Goal: Task Accomplishment & Management: Complete application form

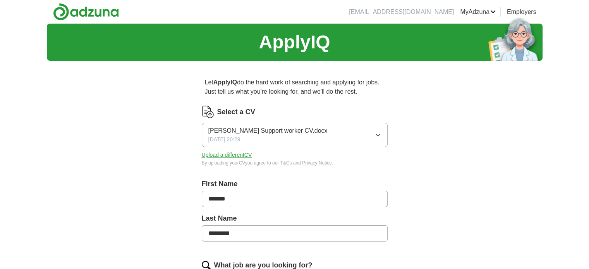
click at [377, 135] on icon "button" at bounding box center [377, 135] width 3 height 2
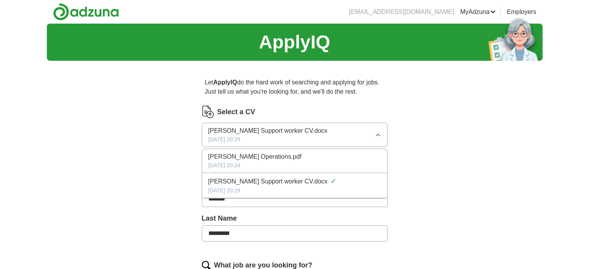
click at [283, 160] on span "[PERSON_NAME] Operations.pdf" at bounding box center [254, 156] width 93 height 9
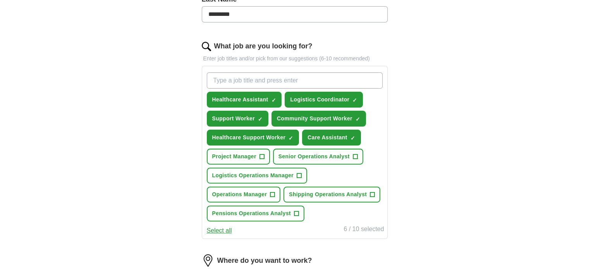
scroll to position [241, 0]
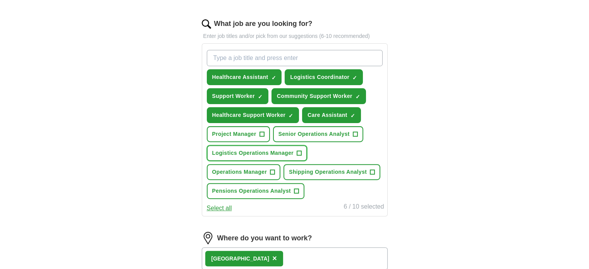
click at [298, 150] on span "+" at bounding box center [299, 153] width 5 height 6
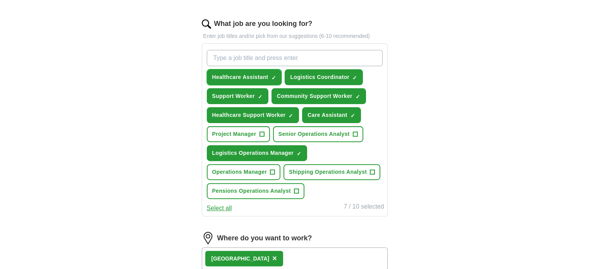
click at [0, 0] on span "×" at bounding box center [0, 0] width 0 height 0
click at [368, 168] on button "Shipping Operations Analyst +" at bounding box center [331, 172] width 97 height 16
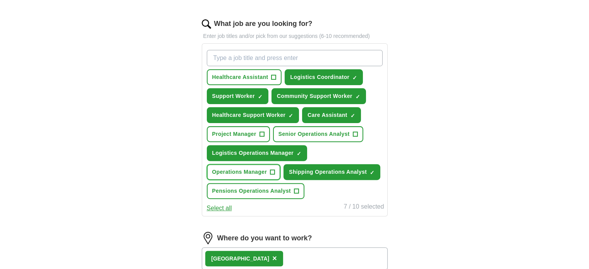
click at [250, 168] on span "Operations Manager" at bounding box center [239, 172] width 55 height 8
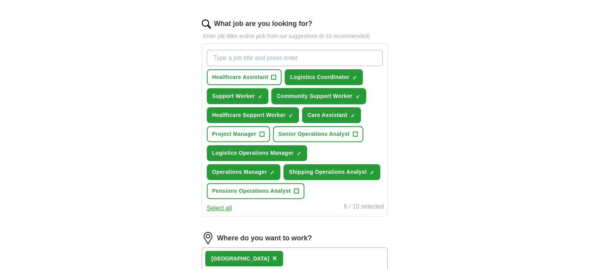
click at [0, 0] on span "×" at bounding box center [0, 0] width 0 height 0
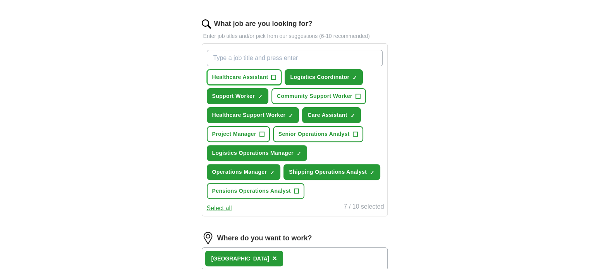
click at [273, 75] on span "+" at bounding box center [273, 77] width 5 height 6
click at [0, 0] on span "×" at bounding box center [0, 0] width 0 height 0
click at [308, 96] on span "Community Support Worker" at bounding box center [314, 96] width 75 height 8
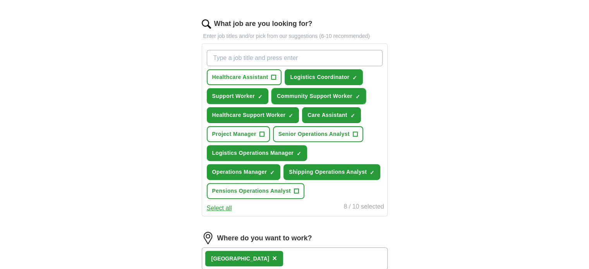
click at [0, 0] on span "×" at bounding box center [0, 0] width 0 height 0
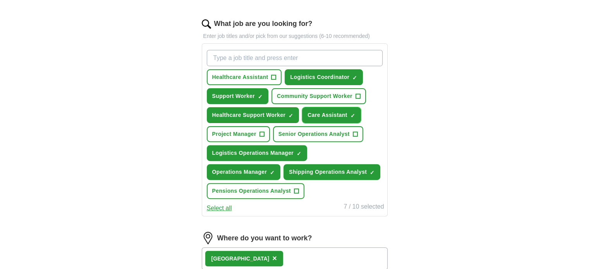
click at [0, 0] on span "×" at bounding box center [0, 0] width 0 height 0
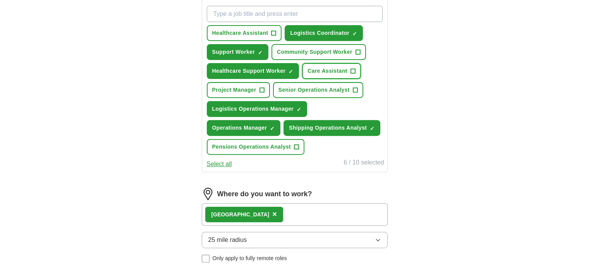
scroll to position [286, 0]
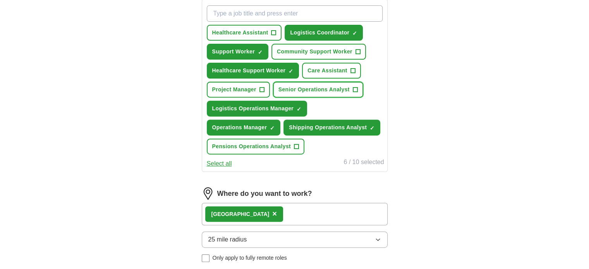
click at [352, 87] on span "+" at bounding box center [354, 90] width 5 height 6
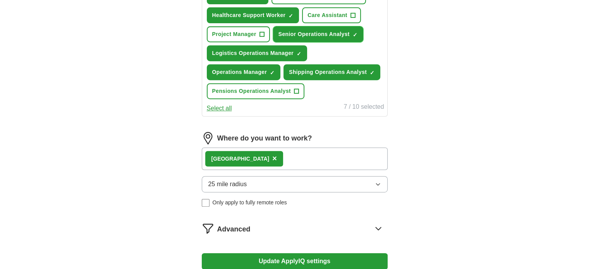
scroll to position [342, 0]
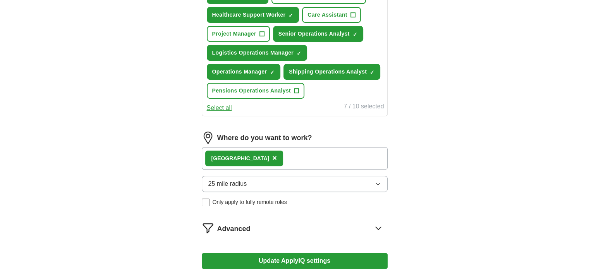
click at [342, 176] on button "25 mile radius" at bounding box center [295, 184] width 186 height 16
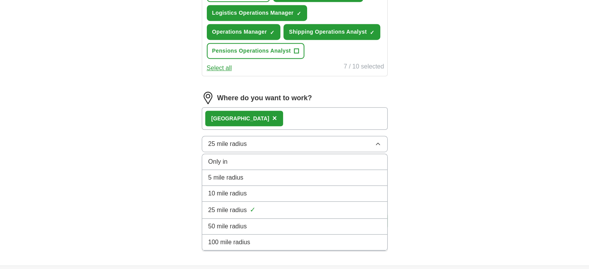
scroll to position [396, 0]
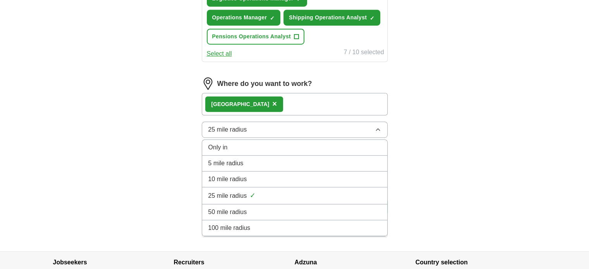
click at [301, 207] on div "50 mile radius" at bounding box center [294, 211] width 173 height 9
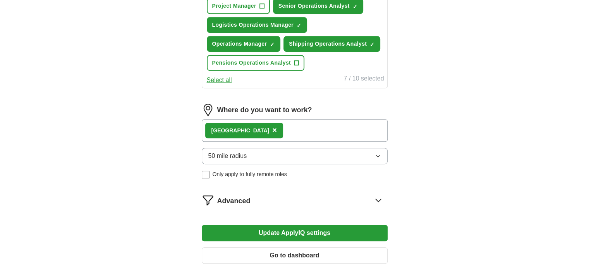
scroll to position [370, 0]
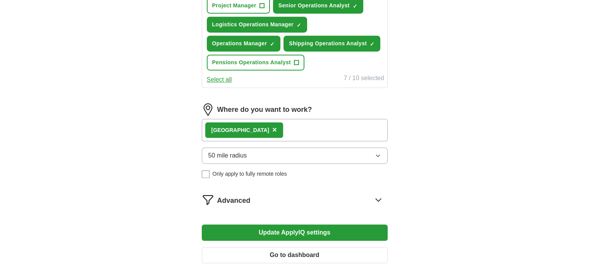
click at [271, 224] on button "Update ApplyIQ settings" at bounding box center [295, 232] width 186 height 16
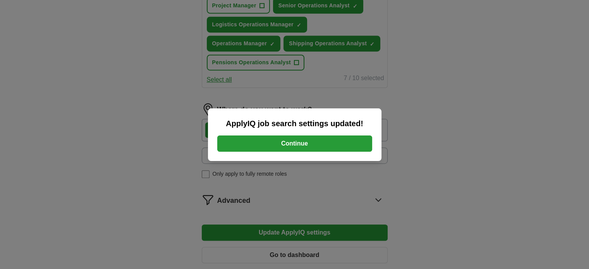
click at [281, 142] on button "Continue" at bounding box center [294, 143] width 155 height 16
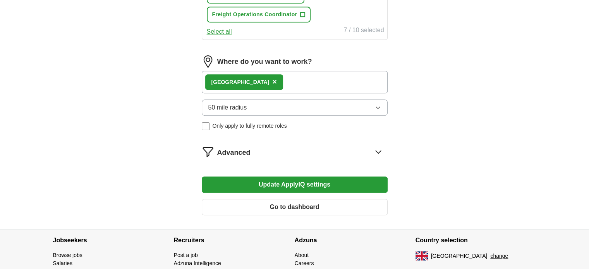
scroll to position [460, 0]
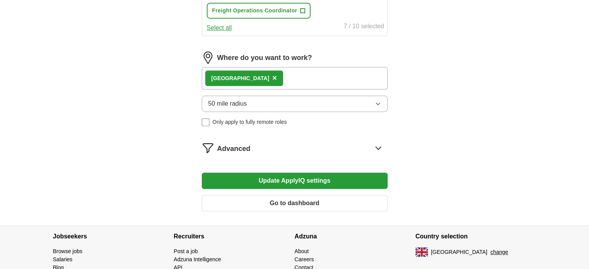
click at [375, 147] on icon at bounding box center [378, 148] width 12 height 12
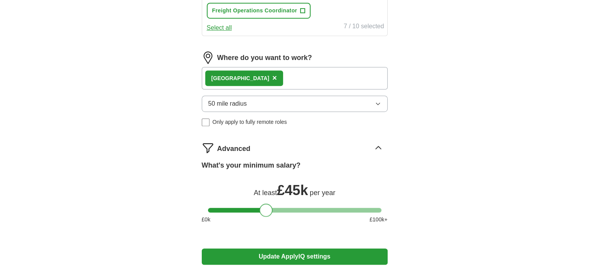
click at [265, 208] on div at bounding box center [294, 210] width 173 height 5
drag, startPoint x: 263, startPoint y: 205, endPoint x: 241, endPoint y: 200, distance: 22.5
click at [241, 204] on div at bounding box center [243, 210] width 13 height 13
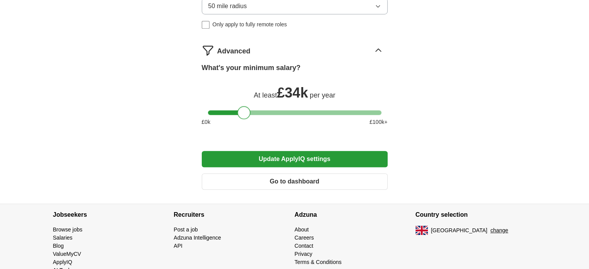
scroll to position [558, 0]
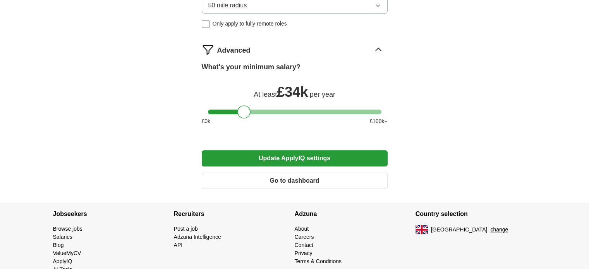
click at [291, 154] on button "Update ApplyIQ settings" at bounding box center [295, 158] width 186 height 16
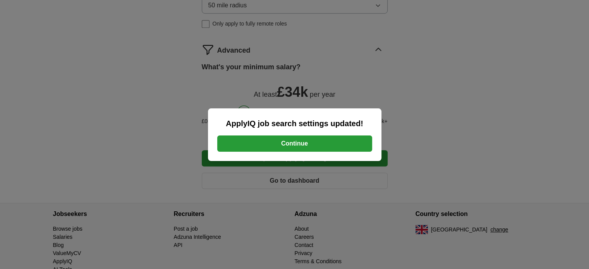
click at [293, 144] on button "Continue" at bounding box center [294, 143] width 155 height 16
